Goal: Task Accomplishment & Management: Complete application form

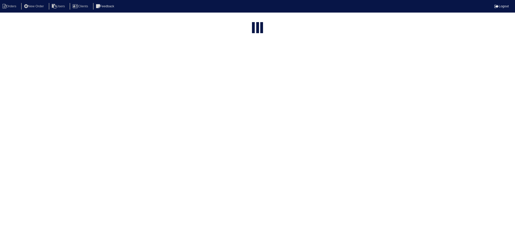
select select "15"
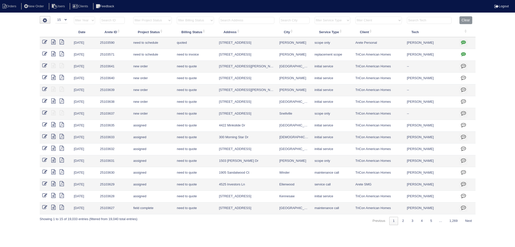
click at [240, 21] on input "text" at bounding box center [246, 20] width 55 height 7
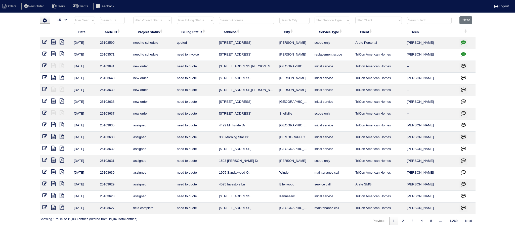
click at [240, 21] on input "text" at bounding box center [246, 20] width 55 height 7
click at [294, 20] on input "text" at bounding box center [294, 20] width 30 height 7
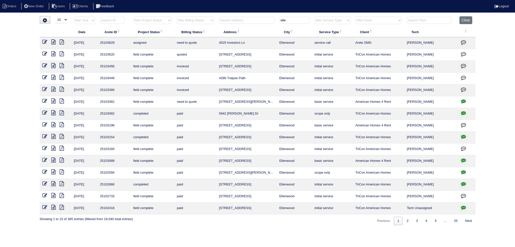
type input "elle"
click at [53, 41] on icon at bounding box center [53, 41] width 4 height 5
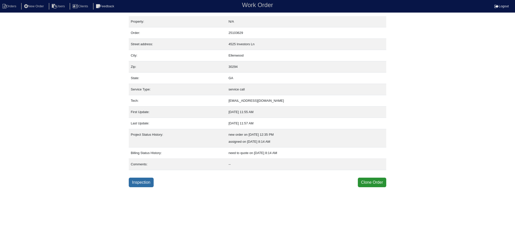
click at [145, 181] on link "Inspection" at bounding box center [141, 183] width 25 height 10
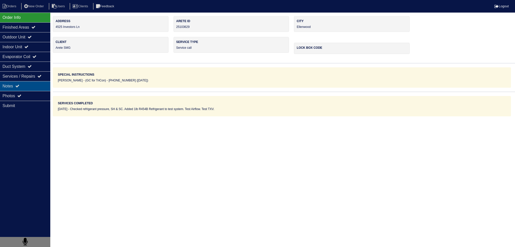
click at [31, 85] on div "Notes" at bounding box center [25, 86] width 50 height 10
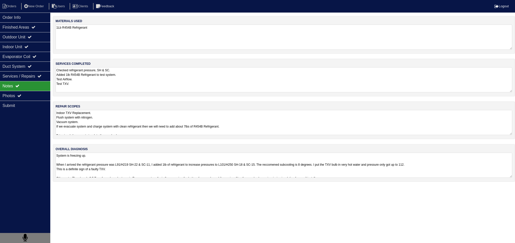
click at [29, 90] on div "Notes" at bounding box center [25, 86] width 50 height 10
click at [39, 99] on div "Photos" at bounding box center [25, 96] width 50 height 10
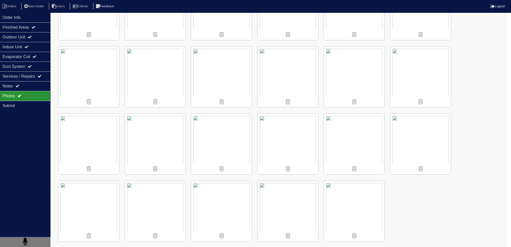
scroll to position [117, 0]
click at [147, 200] on img at bounding box center [155, 207] width 60 height 60
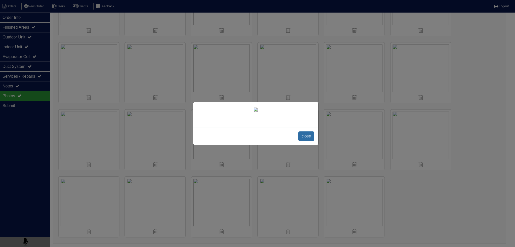
click at [312, 141] on span "close" at bounding box center [306, 137] width 16 height 10
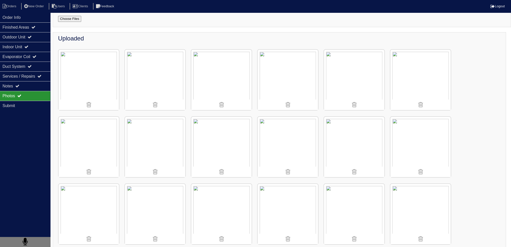
scroll to position [42, 0]
click at [34, 23] on div "Finished Areas" at bounding box center [25, 27] width 50 height 10
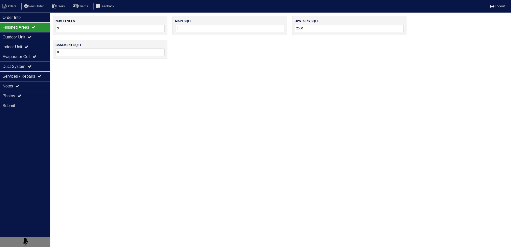
scroll to position [0, 0]
click at [31, 36] on div "Outdoor Unit" at bounding box center [25, 37] width 50 height 10
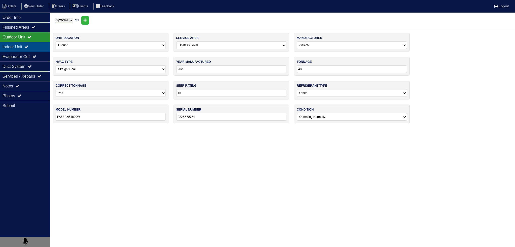
click at [34, 49] on div "Indoor Unit" at bounding box center [25, 47] width 50 height 10
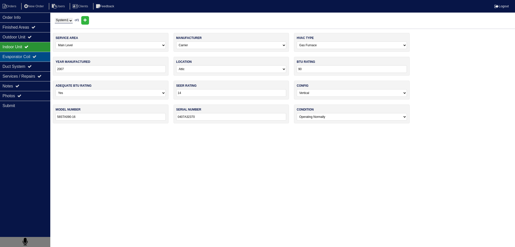
click at [34, 58] on div "Evaporator Coil" at bounding box center [25, 57] width 50 height 10
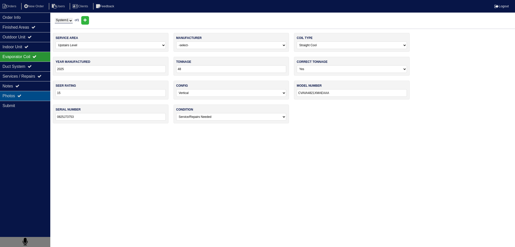
click at [32, 91] on div "Photos" at bounding box center [25, 96] width 50 height 10
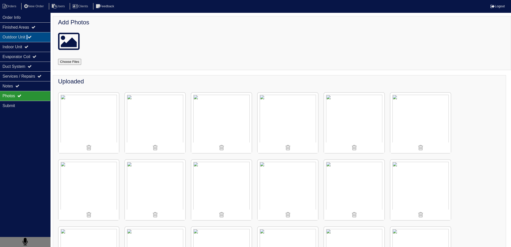
click at [31, 35] on div "Outdoor Unit" at bounding box center [25, 37] width 50 height 10
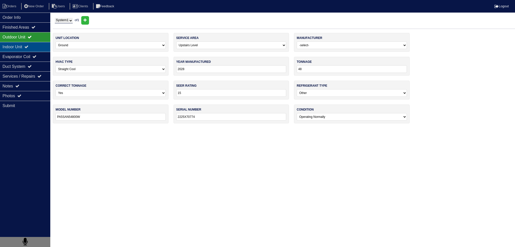
click at [28, 46] on icon at bounding box center [26, 47] width 4 height 4
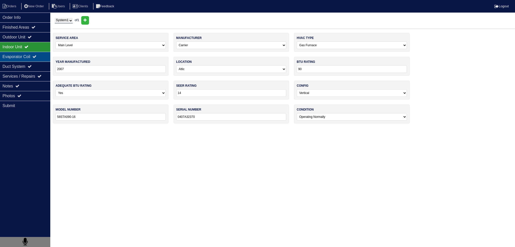
click at [31, 57] on div "Evaporator Coil" at bounding box center [25, 57] width 50 height 10
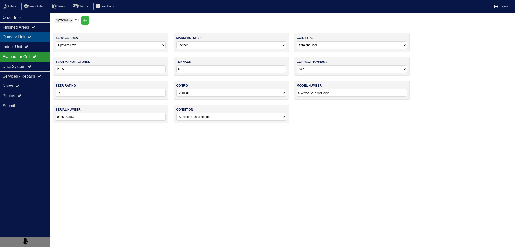
click at [30, 36] on div "Outdoor Unit" at bounding box center [25, 37] width 50 height 10
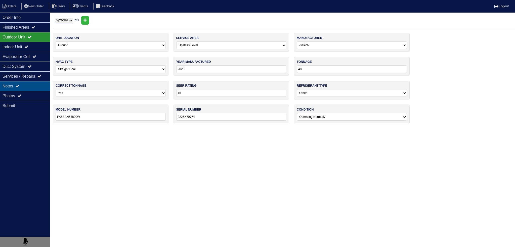
click at [24, 89] on div "Notes" at bounding box center [25, 86] width 50 height 10
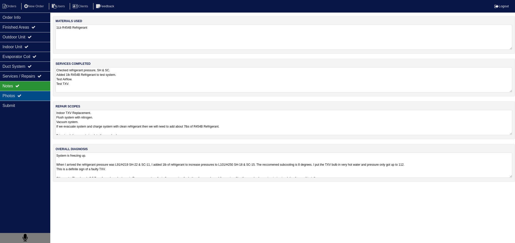
click at [26, 97] on div "Photos" at bounding box center [25, 96] width 50 height 10
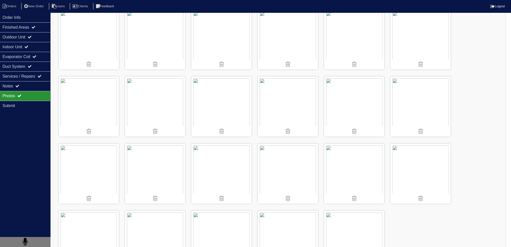
scroll to position [101, 0]
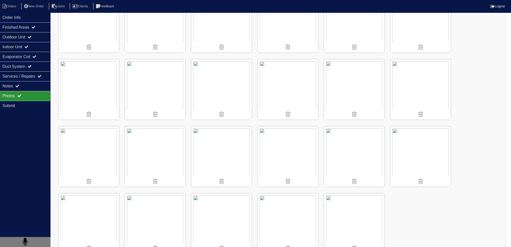
click at [423, 79] on img at bounding box center [421, 89] width 60 height 60
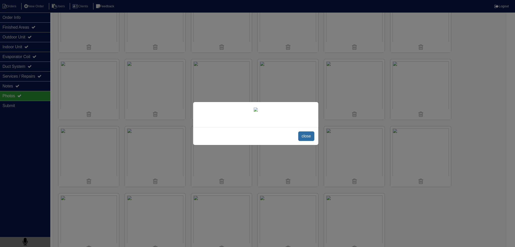
click at [302, 141] on span "close" at bounding box center [306, 137] width 16 height 10
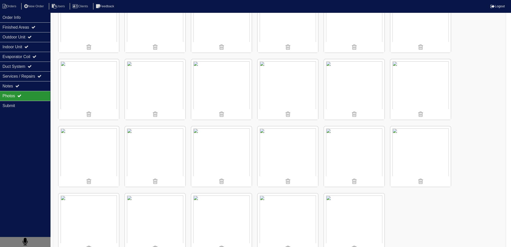
click at [336, 154] on img at bounding box center [354, 156] width 60 height 60
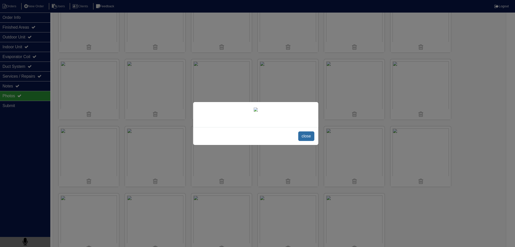
click at [308, 141] on span "close" at bounding box center [306, 137] width 16 height 10
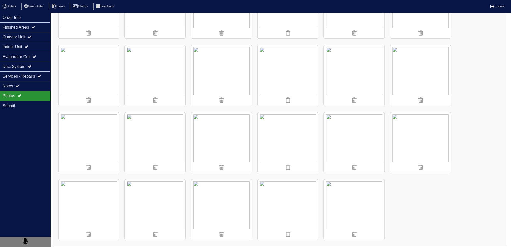
scroll to position [117, 0]
click at [27, 85] on div "Notes" at bounding box center [25, 86] width 50 height 10
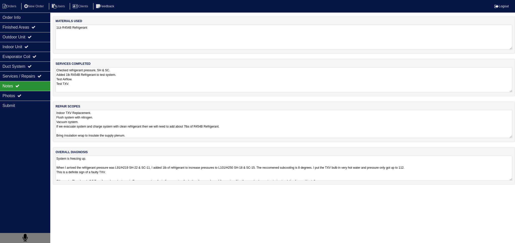
click at [96, 116] on textarea "Indoor TXV Replacement. Flush system with nitrogen. Vacuum system. If we evacua…" at bounding box center [284, 124] width 457 height 28
click at [97, 132] on textarea "Indoor TXV Replacement. Flush system with nitrogen. Vacuum system. If we evacua…" at bounding box center [284, 124] width 457 height 28
click at [259, 129] on textarea "Indoor TXV Replacement. Flush system with nitrogen. Vacuum system. If we evacua…" at bounding box center [284, 124] width 457 height 28
click at [250, 126] on textarea "Indoor TXV Replacement. Flush system with nitrogen. Vacuum system. If we evacua…" at bounding box center [284, 124] width 457 height 28
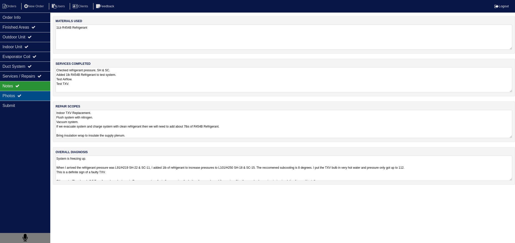
click at [31, 92] on div "Photos" at bounding box center [25, 96] width 50 height 10
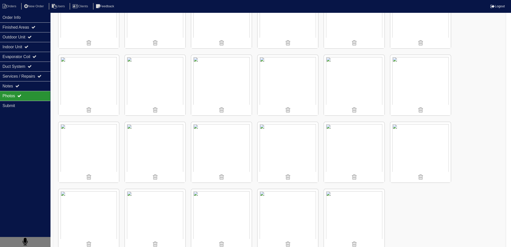
scroll to position [42, 0]
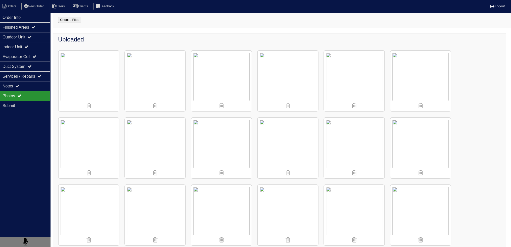
click at [413, 76] on img at bounding box center [421, 81] width 60 height 60
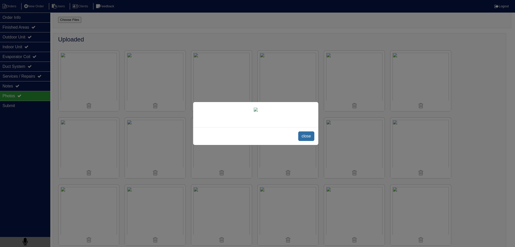
click at [303, 141] on span "close" at bounding box center [306, 137] width 16 height 10
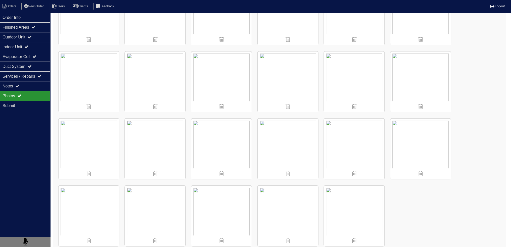
scroll to position [117, 0]
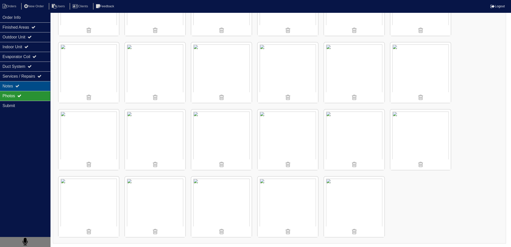
click at [18, 86] on icon at bounding box center [17, 86] width 4 height 4
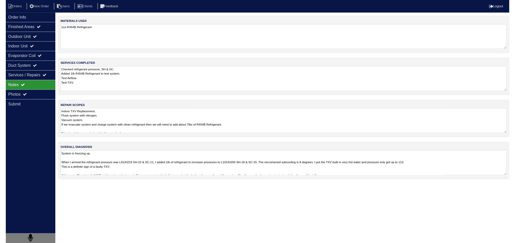
scroll to position [0, 0]
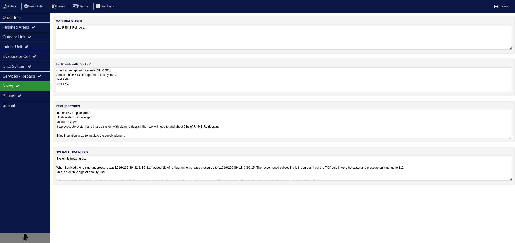
click at [116, 129] on textarea "Indoor TXV Replacement. Flush system with nitrogen. Vacuum system. If we evacua…" at bounding box center [284, 124] width 457 height 28
click at [116, 131] on textarea "Indoor TXV Replacement. Flush system with nitrogen. Vacuum system. If we evacua…" at bounding box center [284, 124] width 457 height 28
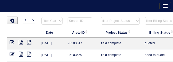
select select "15"
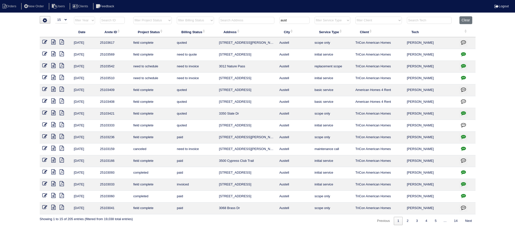
click at [53, 54] on icon at bounding box center [53, 53] width 4 height 5
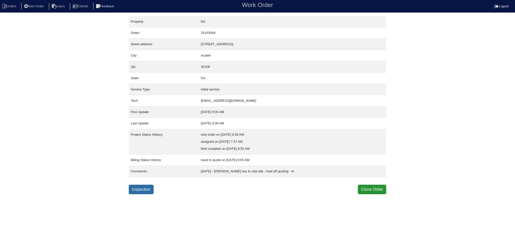
click at [147, 188] on link "Inspection" at bounding box center [141, 190] width 25 height 10
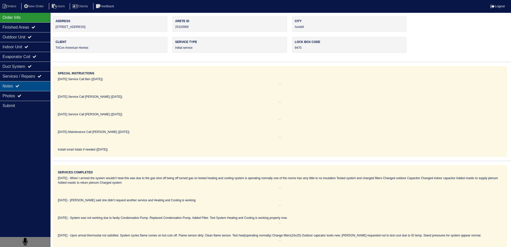
click at [25, 85] on div "Notes" at bounding box center [25, 86] width 50 height 10
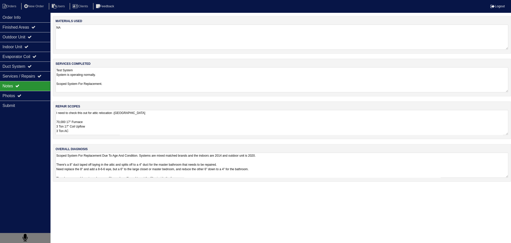
click at [127, 124] on textarea "I need to check this out for attic relocation -PA 70,000 17" Furnace 3 Ton 17" …" at bounding box center [282, 122] width 453 height 25
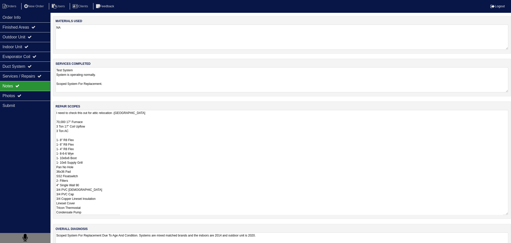
click at [131, 117] on textarea "I need to check this out for attic relocation -PA 70,000 17" Furnace 3 Ton 17" …" at bounding box center [282, 162] width 453 height 105
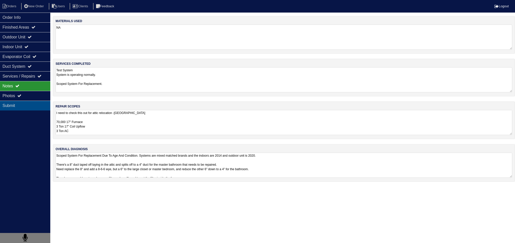
click at [30, 101] on div "Submit" at bounding box center [25, 106] width 50 height 10
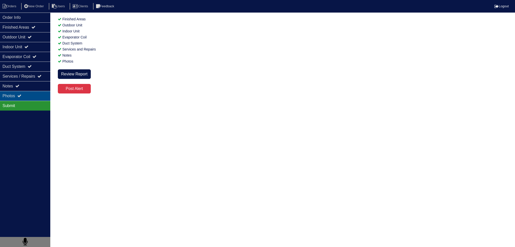
click at [30, 99] on div "Photos" at bounding box center [25, 96] width 50 height 10
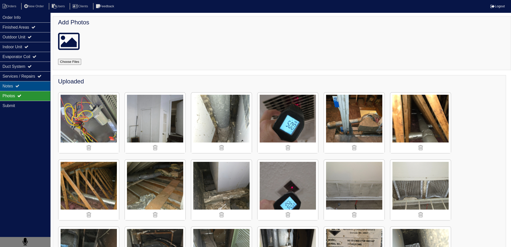
click at [48, 84] on div "Notes" at bounding box center [25, 86] width 50 height 10
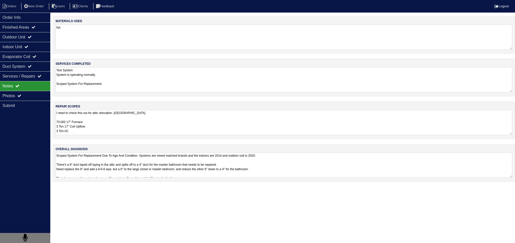
click at [120, 113] on textarea "I need to check this out for attic relocation -PA 70,000 17" Furnace 3 Ton 17" …" at bounding box center [284, 122] width 457 height 25
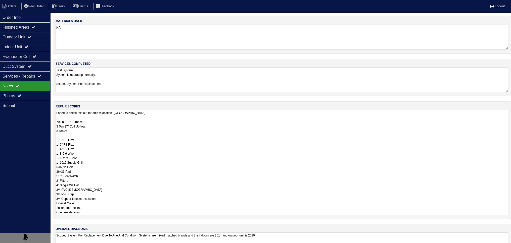
click at [97, 137] on textarea "I need to check this out for attic relocation -PA 70,000 17" Furnace 3 Ton 17" …" at bounding box center [282, 162] width 453 height 105
drag, startPoint x: 97, startPoint y: 137, endPoint x: 99, endPoint y: 140, distance: 3.9
click at [97, 137] on textarea "I need to check this out for attic relocation -PA 70,000 17" Furnace 3 Ton 17" …" at bounding box center [282, 162] width 453 height 105
click at [98, 140] on textarea "I need to check this out for attic relocation -PA 70,000 17" Furnace 3 Ton 17" …" at bounding box center [282, 162] width 453 height 105
click at [105, 155] on textarea "I need to check this out for attic relocation -PA 70,000 17" Furnace 3 Ton 17" …" at bounding box center [282, 162] width 453 height 105
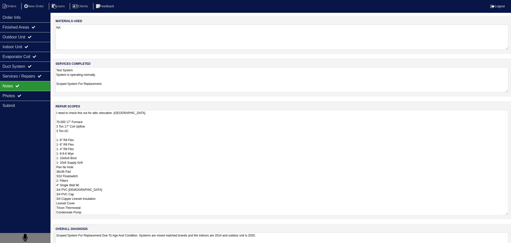
click at [96, 213] on textarea "I need to check this out for attic relocation -PA 70,000 17" Furnace 3 Ton 17" …" at bounding box center [282, 162] width 453 height 105
drag, startPoint x: 139, startPoint y: 113, endPoint x: 55, endPoint y: 112, distance: 84.3
click at [55, 112] on div "repair scopes I need to check this out for attic relocation -PA 70,000 17" Furn…" at bounding box center [282, 161] width 458 height 118
drag, startPoint x: 91, startPoint y: 125, endPoint x: 79, endPoint y: 125, distance: 12.3
click at [79, 125] on textarea "Need to relocate system into attic, Current system cannot be sealed properly du…" at bounding box center [282, 162] width 453 height 105
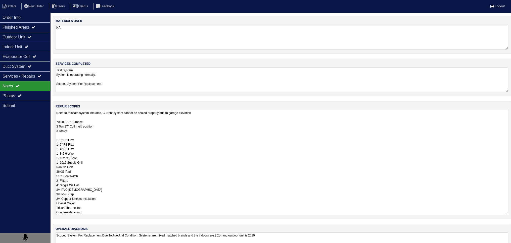
click at [82, 136] on textarea "Need to relocate system into attic, Current system cannot be sealed properly du…" at bounding box center [282, 162] width 453 height 105
drag, startPoint x: 91, startPoint y: 162, endPoint x: 56, endPoint y: 139, distance: 41.6
click at [56, 139] on textarea "Need to relocate system into attic, Current system cannot be sealed properly du…" at bounding box center [282, 162] width 453 height 105
drag, startPoint x: 78, startPoint y: 166, endPoint x: 53, endPoint y: 166, distance: 24.4
click at [53, 166] on div "repair scopes Need to relocate system into attic, Current system cannot be seal…" at bounding box center [282, 161] width 458 height 118
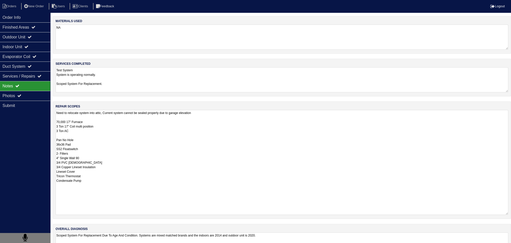
click at [93, 179] on textarea "Need to relocate system into attic, Current system cannot be sealed properly du…" at bounding box center [282, 162] width 453 height 105
drag, startPoint x: 84, startPoint y: 181, endPoint x: 39, endPoint y: 183, distance: 45.3
click at [39, 183] on div "Order Info Finished Areas Outdoor Unit Indoor Unit Evaporator Coil Duct System …" at bounding box center [255, 141] width 511 height 251
click at [225, 110] on textarea "Need to relocate system into attic, Current system cannot be sealed properly du…" at bounding box center [282, 162] width 453 height 105
paste textarea "1- 8" R8 Flex 1- 6" R8 Flex 1- 4" R8 Flex 1- 8-6-6 Wye 1- 10x6x6 Boot 1- 10x6 S…"
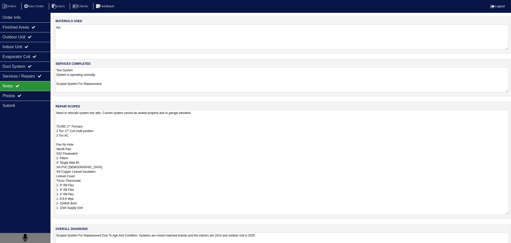
click at [97, 119] on textarea "Need to relocate system into attic, Current system cannot be sealed properly du…" at bounding box center [282, 162] width 453 height 105
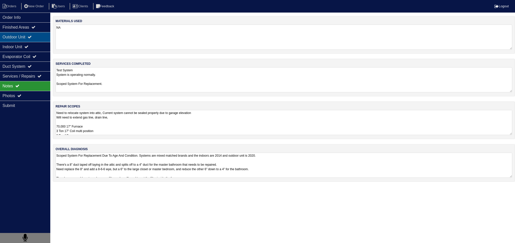
click at [32, 36] on icon at bounding box center [30, 37] width 4 height 4
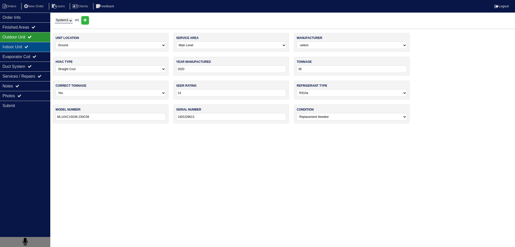
click at [33, 45] on div "Indoor Unit" at bounding box center [25, 47] width 50 height 10
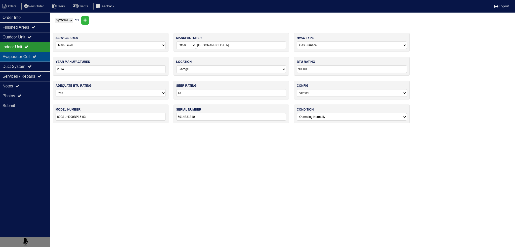
click at [31, 54] on div "Evaporator Coil" at bounding box center [25, 57] width 50 height 10
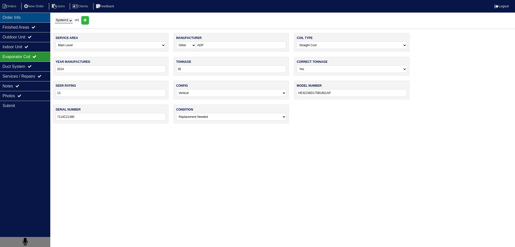
click at [31, 17] on div "Order Info" at bounding box center [25, 18] width 50 height 10
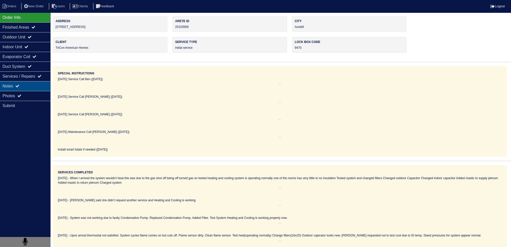
drag, startPoint x: 28, startPoint y: 83, endPoint x: 31, endPoint y: 84, distance: 3.1
click at [28, 83] on div "Notes" at bounding box center [25, 86] width 50 height 10
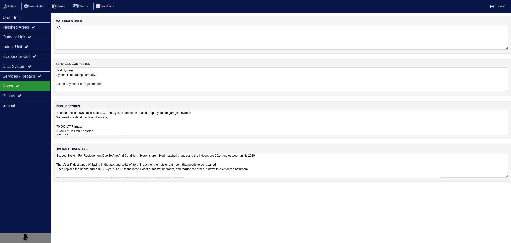
click at [120, 120] on textarea "Need to relocate system into attic, Current system cannot be sealed properly du…" at bounding box center [282, 122] width 453 height 25
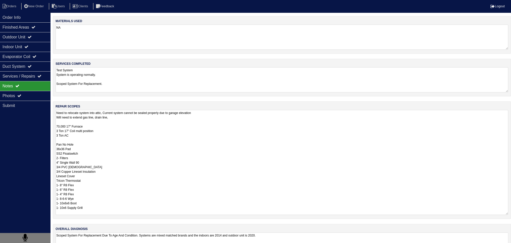
drag, startPoint x: 90, startPoint y: 207, endPoint x: 52, endPoint y: 203, distance: 38.9
click at [52, 203] on div "Order Info Finished Areas Outdoor Unit Indoor Unit Evaporator Coil Duct System …" at bounding box center [255, 141] width 511 height 251
click at [86, 180] on textarea "Need to relocate system into attic, Current system cannot be sealed properly du…" at bounding box center [282, 162] width 453 height 105
click at [126, 115] on textarea "Need to relocate system into attic, Current system cannot be sealed properly du…" at bounding box center [282, 162] width 453 height 105
click at [100, 117] on textarea "Need to relocate system into attic, Current system cannot be sealed properly du…" at bounding box center [282, 162] width 453 height 105
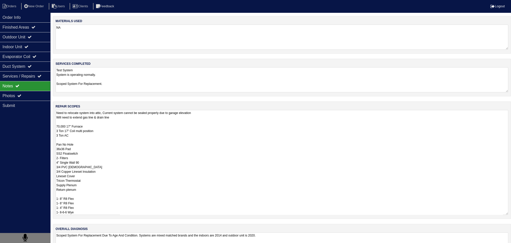
click at [122, 116] on textarea "Need to relocate system into attic, Current system cannot be sealed properly du…" at bounding box center [282, 162] width 453 height 105
click at [71, 194] on textarea "Need to relocate system into attic, Current system cannot be sealed properly du…" at bounding box center [282, 162] width 453 height 105
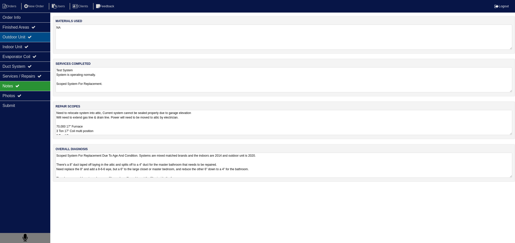
click at [35, 37] on div "Outdoor Unit" at bounding box center [25, 37] width 50 height 10
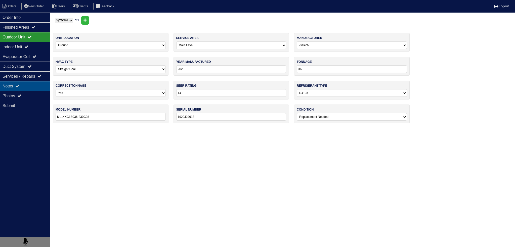
click at [26, 85] on div "Notes" at bounding box center [25, 86] width 50 height 10
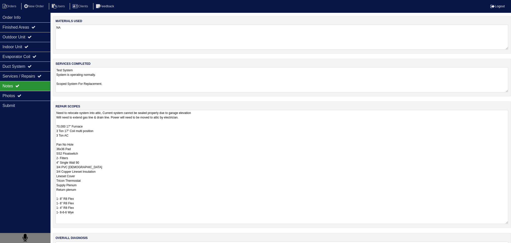
click at [80, 132] on textarea "Need to relocate system into attic, Current system cannot be sealed properly du…" at bounding box center [282, 167] width 453 height 114
click at [57, 199] on textarea "Need to relocate system into attic, Current system cannot be sealed properly du…" at bounding box center [282, 167] width 453 height 114
click at [56, 203] on textarea "Need to relocate system into attic, Current system cannot be sealed properly du…" at bounding box center [282, 167] width 453 height 114
click at [57, 199] on textarea "Need to relocate system into attic, Current system cannot be sealed properly du…" at bounding box center [282, 167] width 453 height 114
drag, startPoint x: 58, startPoint y: 203, endPoint x: 53, endPoint y: 202, distance: 5.6
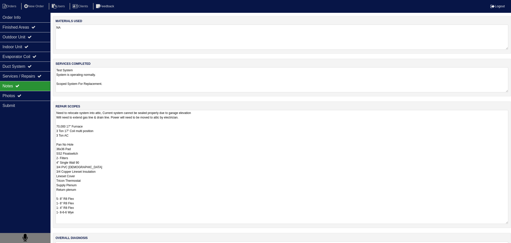
click at [53, 202] on div "repair scopes Need to relocate system into attic, Current system cannot be seal…" at bounding box center [282, 165] width 458 height 127
drag, startPoint x: 57, startPoint y: 207, endPoint x: 54, endPoint y: 208, distance: 3.1
click at [54, 208] on div "repair scopes Need to relocate system into attic, Current system cannot be seal…" at bounding box center [282, 165] width 458 height 127
click at [56, 213] on textarea "Need to relocate system into attic, Current system cannot be sealed properly du…" at bounding box center [282, 167] width 453 height 114
click at [78, 212] on textarea "Need to relocate system into attic, Current system cannot be sealed properly du…" at bounding box center [282, 167] width 453 height 114
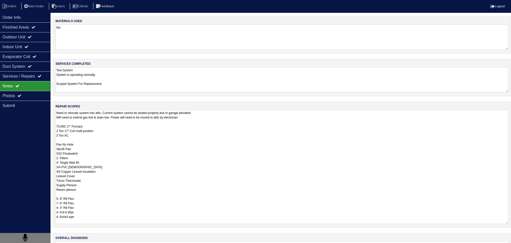
click at [68, 212] on textarea "Need to relocate system into attic, Current system cannot be sealed properly du…" at bounding box center [282, 167] width 453 height 114
drag, startPoint x: 64, startPoint y: 211, endPoint x: 67, endPoint y: 211, distance: 2.8
click at [65, 211] on textarea "Need to relocate system into attic, Current system cannot be sealed properly du…" at bounding box center [282, 167] width 453 height 114
click at [61, 218] on textarea "Need to relocate system into attic, Current system cannot be sealed properly du…" at bounding box center [282, 167] width 453 height 114
click at [88, 215] on textarea "Need to relocate system into attic, Current system cannot be sealed properly du…" at bounding box center [282, 167] width 453 height 114
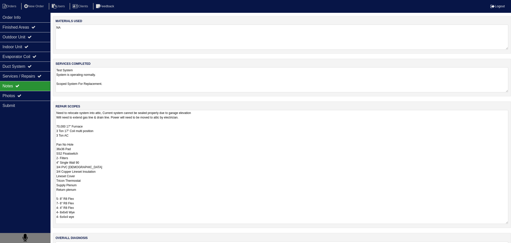
click at [61, 193] on textarea "Need to relocate system into attic, Current system cannot be sealed properly du…" at bounding box center [282, 167] width 453 height 114
click at [57, 198] on textarea "Need to relocate system into attic, Current system cannot be sealed properly du…" at bounding box center [282, 167] width 453 height 114
click at [70, 196] on textarea "Need to relocate system into attic, Current system cannot be sealed properly du…" at bounding box center [282, 167] width 453 height 114
click at [81, 215] on textarea "Need to relocate system into attic, Current system cannot be sealed properly du…" at bounding box center [282, 167] width 453 height 114
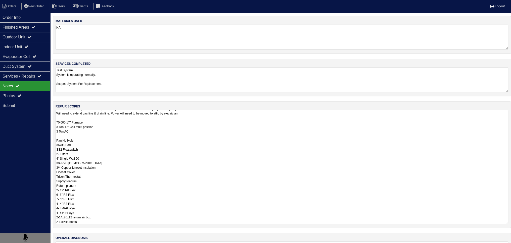
scroll to position [14, 0]
drag, startPoint x: 89, startPoint y: 221, endPoint x: 51, endPoint y: 207, distance: 40.4
click at [51, 207] on div "Order Info Finished Areas Outdoor Unit Indoor Unit Evaporator Coil Duct System …" at bounding box center [255, 146] width 511 height 260
click at [81, 218] on textarea "Need to relocate system into attic, Current system cannot be sealed properly du…" at bounding box center [282, 167] width 453 height 114
paste textarea "2-14x20x12 return air box 2 14x6x8 boots"
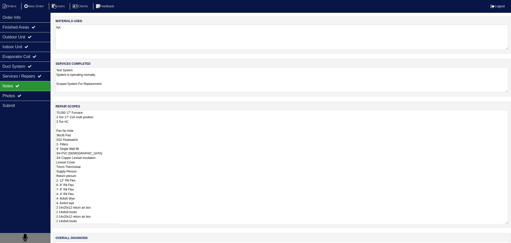
click at [56, 208] on textarea "Need to relocate system into attic, Current system cannot be sealed properly du…" at bounding box center [282, 167] width 453 height 114
click at [91, 213] on textarea "Need to relocate system into attic, Current system cannot be sealed properly du…" at bounding box center [282, 167] width 453 height 114
drag, startPoint x: 58, startPoint y: 211, endPoint x: 54, endPoint y: 211, distance: 4.3
click at [54, 211] on div "repair scopes Need to relocate system into attic, Current system cannot be seal…" at bounding box center [282, 165] width 458 height 127
click at [80, 212] on textarea "Need to relocate system into attic, Current system cannot be sealed properly du…" at bounding box center [282, 167] width 453 height 114
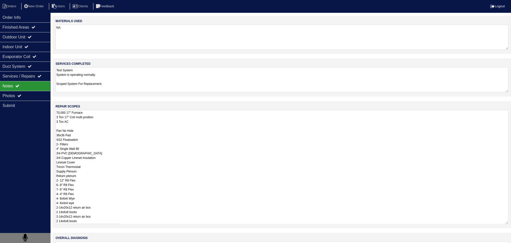
drag, startPoint x: 111, startPoint y: 218, endPoint x: 70, endPoint y: 217, distance: 41.0
click at [69, 218] on textarea "Need to relocate system into attic, Current system cannot be sealed properly du…" at bounding box center [282, 167] width 453 height 114
drag, startPoint x: 82, startPoint y: 215, endPoint x: 68, endPoint y: 217, distance: 13.8
drag, startPoint x: 68, startPoint y: 217, endPoint x: 75, endPoint y: 221, distance: 7.9
click at [75, 221] on textarea "Need to relocate system into attic, Current system cannot be sealed properly du…" at bounding box center [282, 167] width 453 height 114
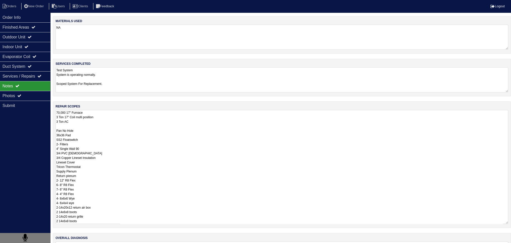
scroll to position [18, 0]
drag, startPoint x: 85, startPoint y: 222, endPoint x: 67, endPoint y: 216, distance: 18.7
click at [67, 216] on textarea "Need to relocate system into attic, Current system cannot be sealed properly du…" at bounding box center [282, 167] width 453 height 114
drag, startPoint x: 89, startPoint y: 175, endPoint x: 99, endPoint y: 172, distance: 10.5
click at [91, 175] on textarea "Need to relocate system into attic, Current system cannot be sealed properly du…" at bounding box center [282, 167] width 453 height 114
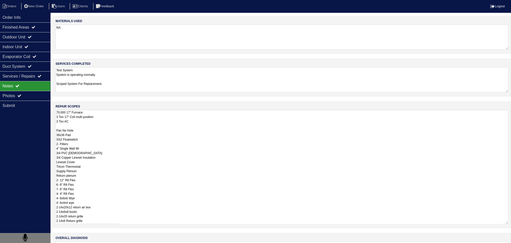
click at [90, 159] on textarea "Need to relocate system into attic, Current system cannot be sealed properly du…" at bounding box center [282, 167] width 453 height 114
click at [99, 158] on textarea "Need to relocate system into attic, Current system cannot be sealed properly du…" at bounding box center [282, 167] width 453 height 114
click at [99, 160] on textarea "Need to relocate system into attic, Current system cannot be sealed properly du…" at bounding box center [282, 167] width 453 height 114
click at [57, 167] on textarea "Need to relocate system into attic, Current system cannot be sealed properly du…" at bounding box center [282, 167] width 453 height 114
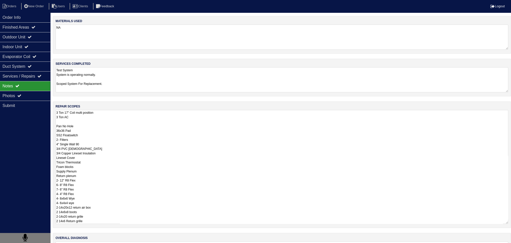
click at [56, 165] on textarea "Need to relocate system into attic, Current system cannot be sealed properly du…" at bounding box center [282, 167] width 453 height 114
click at [79, 171] on textarea "Need to relocate system into attic, Current system cannot be sealed properly du…" at bounding box center [282, 167] width 453 height 114
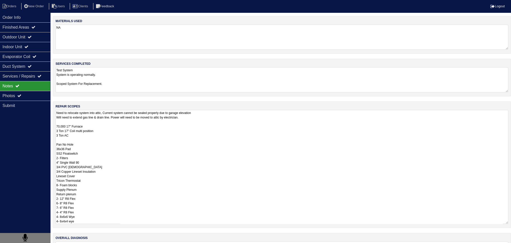
click at [87, 117] on textarea "Need to relocate system into attic, Current system cannot be sealed properly du…" at bounding box center [282, 167] width 453 height 114
click at [93, 181] on textarea "Need to relocate system into attic, Current system cannot be sealed properly du…" at bounding box center [282, 167] width 453 height 114
click at [98, 117] on textarea "Need to relocate system into attic, Current system cannot be sealed properly du…" at bounding box center [282, 167] width 453 height 114
click at [99, 121] on textarea "Need to relocate system into attic, Current system cannot be sealed properly du…" at bounding box center [282, 167] width 453 height 114
click at [97, 137] on textarea "Need to relocate system into attic, Current system cannot be sealed properly du…" at bounding box center [282, 167] width 453 height 114
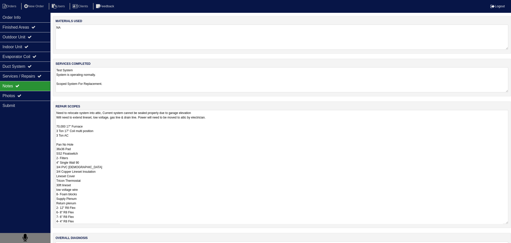
click at [97, 139] on textarea "Need to relocate system into attic, Current system cannot be sealed properly du…" at bounding box center [282, 167] width 453 height 114
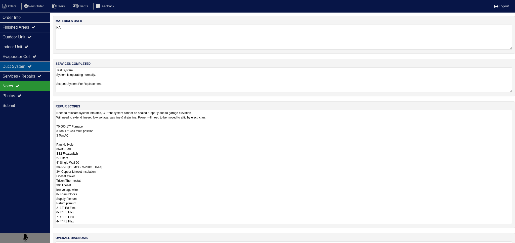
click at [29, 69] on div "Duct System" at bounding box center [25, 67] width 50 height 10
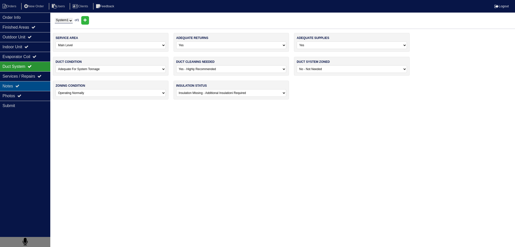
click at [24, 88] on div "Notes" at bounding box center [25, 86] width 50 height 10
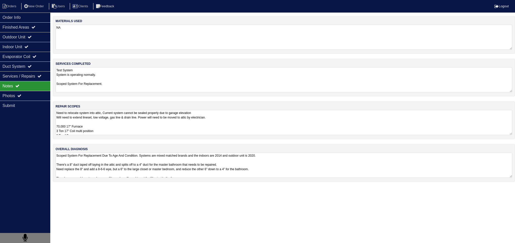
drag, startPoint x: 100, startPoint y: 115, endPoint x: 99, endPoint y: 118, distance: 3.8
click at [101, 115] on textarea "Need to relocate system into attic, Current system cannot be sealed properly du…" at bounding box center [284, 122] width 457 height 25
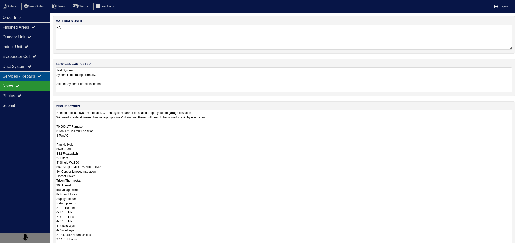
click at [21, 75] on div "Services / Repairs" at bounding box center [25, 76] width 50 height 10
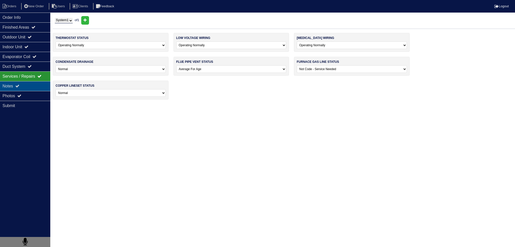
click at [17, 88] on div "Notes" at bounding box center [25, 86] width 50 height 10
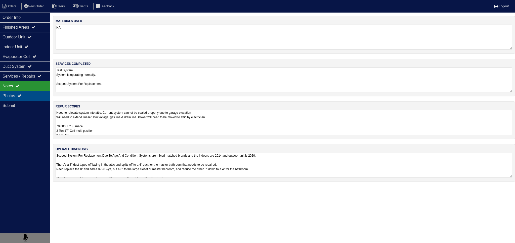
click at [16, 96] on div "Photos" at bounding box center [25, 96] width 50 height 10
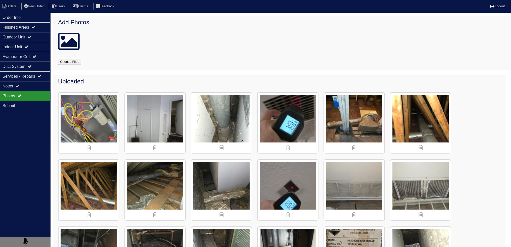
click at [427, 114] on img at bounding box center [421, 123] width 60 height 60
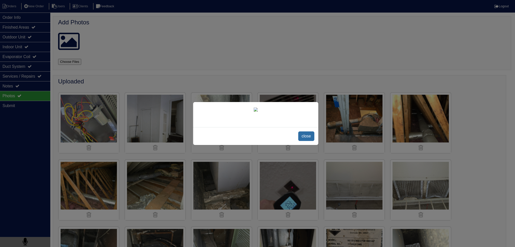
click at [305, 137] on span "close" at bounding box center [306, 137] width 16 height 10
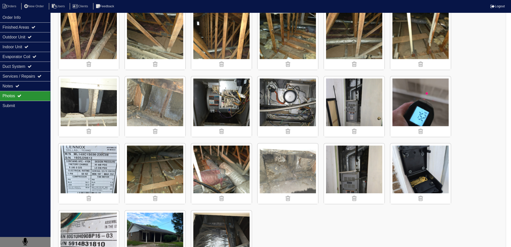
scroll to position [385, 0]
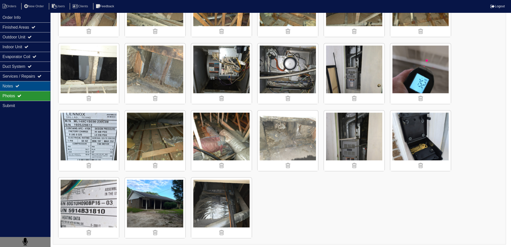
drag, startPoint x: 13, startPoint y: 89, endPoint x: 27, endPoint y: 90, distance: 14.1
click at [13, 89] on div "Notes" at bounding box center [25, 86] width 50 height 10
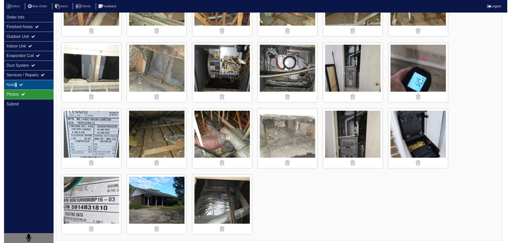
scroll to position [0, 0]
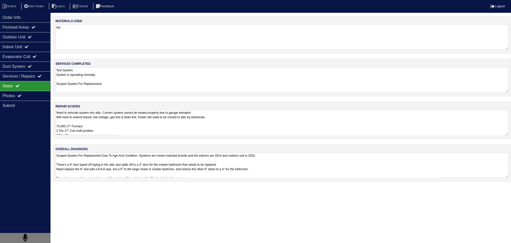
click at [104, 126] on textarea "Need to relocate system into attic, Current system cannot be sealed properly du…" at bounding box center [282, 122] width 453 height 25
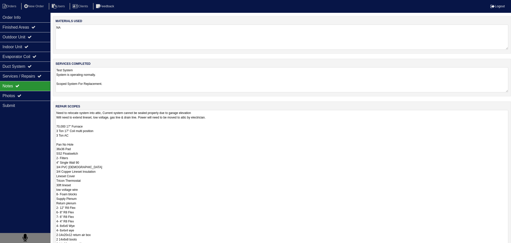
click at [240, 117] on textarea "Need to relocate system into attic, Current system cannot be sealed properly du…" at bounding box center [282, 183] width 453 height 146
click at [66, 185] on textarea "Need to relocate system into attic, Current system cannot be sealed properly du…" at bounding box center [282, 183] width 453 height 146
click at [107, 204] on textarea "Need to relocate system into attic, Current system cannot be sealed properly du…" at bounding box center [282, 183] width 453 height 146
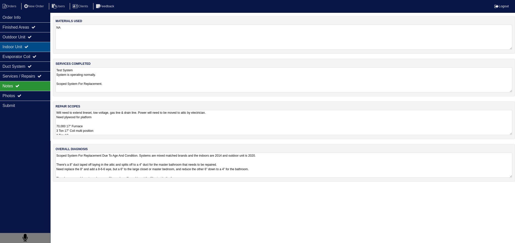
click at [6, 50] on div "Indoor Unit" at bounding box center [25, 47] width 50 height 10
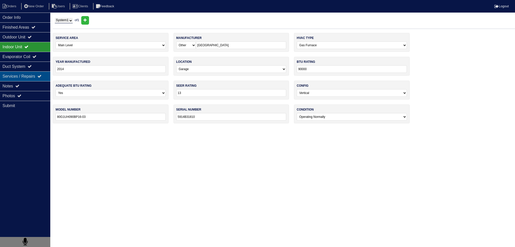
click at [17, 74] on div "Services / Repairs" at bounding box center [25, 76] width 50 height 10
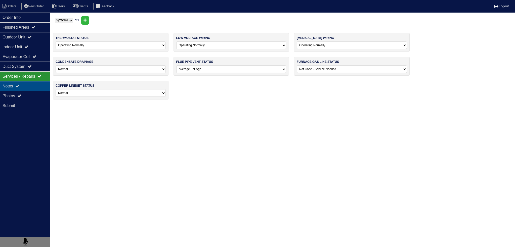
click at [16, 83] on div "Notes" at bounding box center [25, 86] width 50 height 10
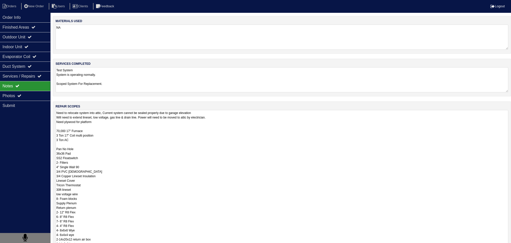
scroll to position [0, 0]
click at [101, 126] on textarea "Need to relocate system into attic, Current system cannot be sealed properly du…" at bounding box center [282, 185] width 453 height 150
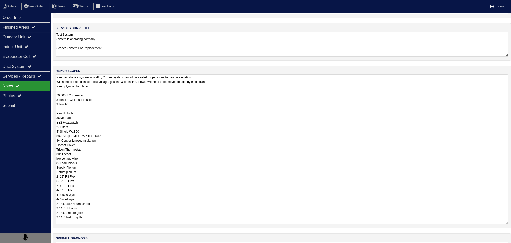
scroll to position [50, 0]
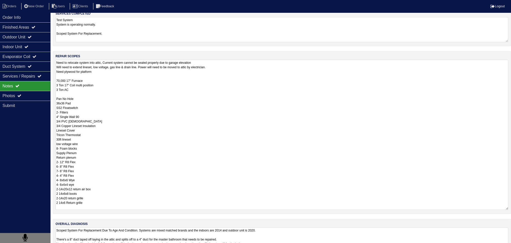
click at [102, 200] on textarea "Need to relocate system into attic, Current system cannot be sealed properly du…" at bounding box center [282, 135] width 453 height 150
click at [82, 119] on textarea "Need to relocate system into attic, Current system cannot be sealed properly du…" at bounding box center [282, 135] width 453 height 150
type textarea "Need to relocate system into attic, Current system cannot be sealed properly du…"
click at [38, 98] on div "Photos" at bounding box center [25, 96] width 50 height 10
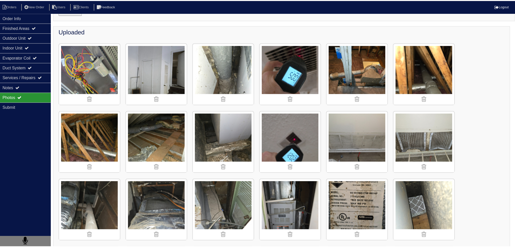
scroll to position [0, 0]
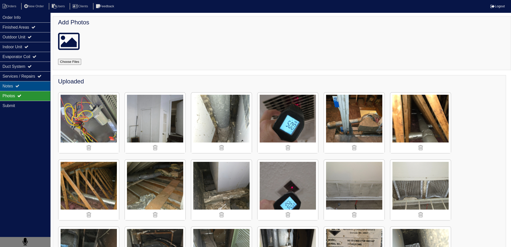
click at [35, 84] on div "Notes" at bounding box center [25, 86] width 50 height 10
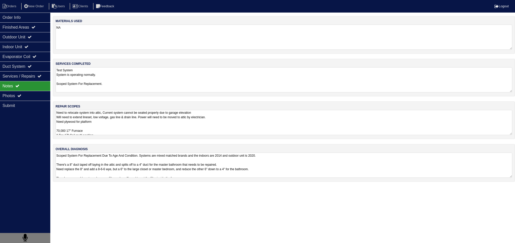
click at [92, 107] on div "repair scopes Need to relocate system into attic, Current system cannot be seal…" at bounding box center [284, 121] width 462 height 38
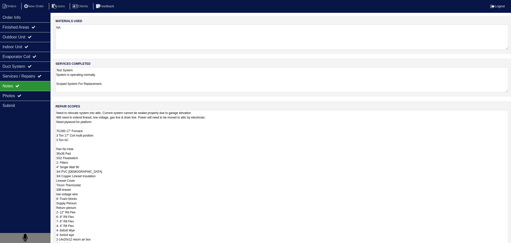
click at [97, 112] on textarea "Need to relocate system into attic, Current system cannot be sealed properly du…" at bounding box center [282, 187] width 453 height 155
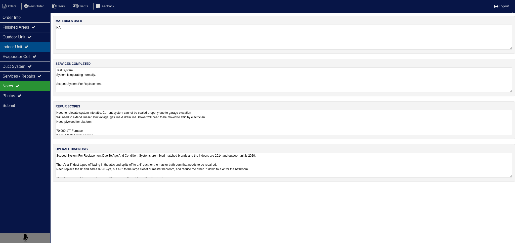
click at [28, 51] on div "Indoor Unit" at bounding box center [25, 47] width 50 height 10
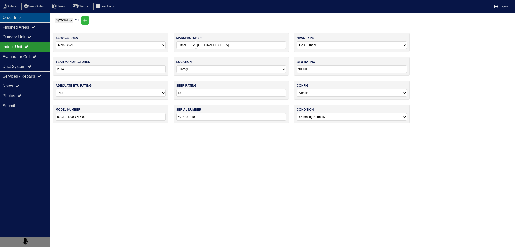
click at [26, 18] on div "Order Info" at bounding box center [25, 18] width 50 height 10
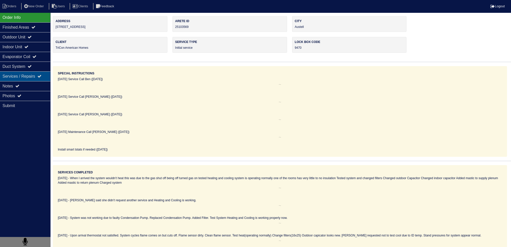
click at [26, 74] on div "Services / Repairs" at bounding box center [25, 76] width 50 height 10
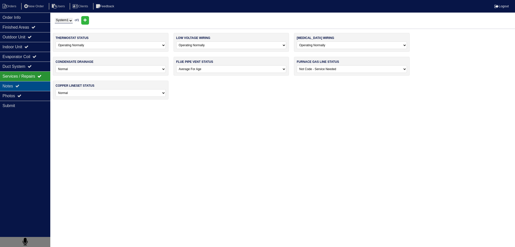
drag, startPoint x: 28, startPoint y: 83, endPoint x: 34, endPoint y: 85, distance: 6.8
click at [29, 83] on div "Notes" at bounding box center [25, 86] width 50 height 10
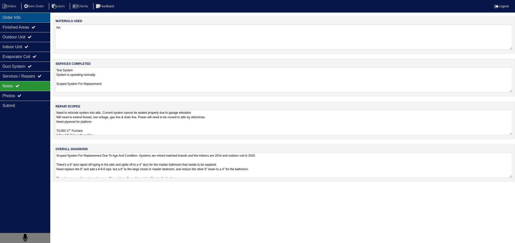
click at [28, 18] on div "Order Info" at bounding box center [25, 18] width 50 height 10
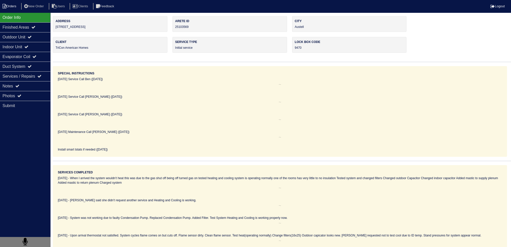
click at [16, 8] on li "Orders" at bounding box center [10, 6] width 20 height 7
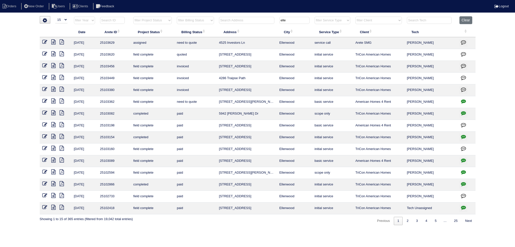
select select "15"
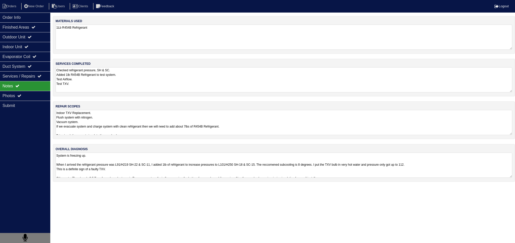
click at [139, 116] on textarea "Indoor TXV Replacement. Flush system with nitrogen. Vacuum system. If we evacua…" at bounding box center [284, 122] width 457 height 25
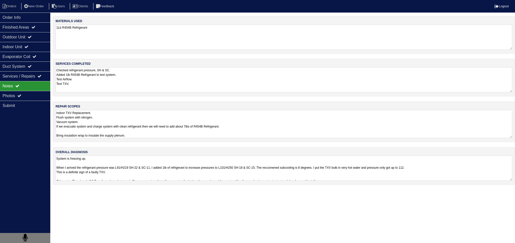
click at [140, 131] on textarea "Indoor TXV Replacement. Flush system with nitrogen. Vacuum system. If we evacua…" at bounding box center [284, 124] width 457 height 28
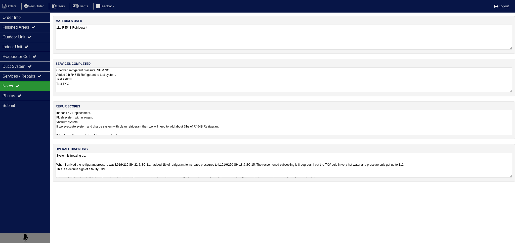
drag, startPoint x: 32, startPoint y: 95, endPoint x: 38, endPoint y: 89, distance: 7.8
click at [32, 93] on div "Photos" at bounding box center [25, 96] width 50 height 10
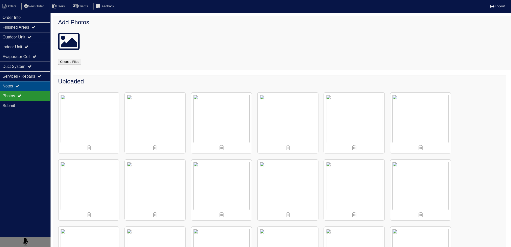
click at [22, 86] on div "Notes" at bounding box center [25, 86] width 50 height 10
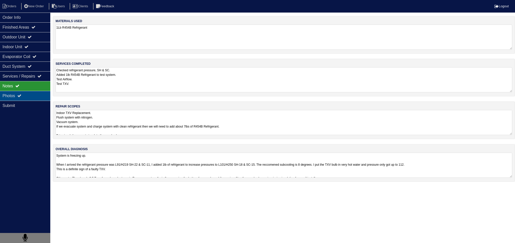
click at [25, 95] on div "Photos" at bounding box center [25, 96] width 50 height 10
